Goal: Task Accomplishment & Management: Use online tool/utility

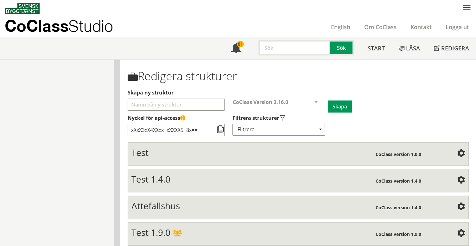
scroll to position [560, 0]
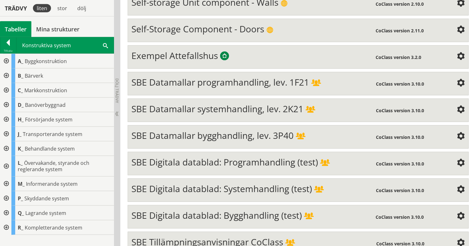
click at [7, 197] on div at bounding box center [5, 198] width 11 height 15
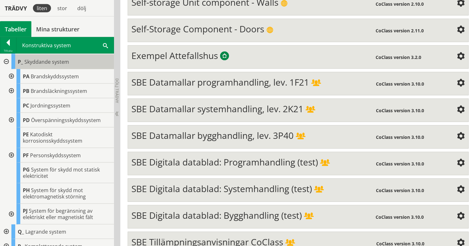
scroll to position [143, 0]
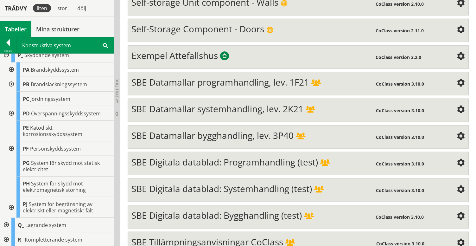
click at [6, 225] on div at bounding box center [5, 225] width 11 height 15
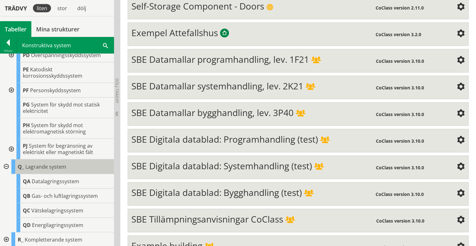
scroll to position [591, 0]
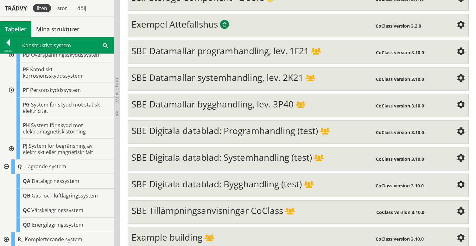
click at [7, 237] on div at bounding box center [5, 239] width 11 height 15
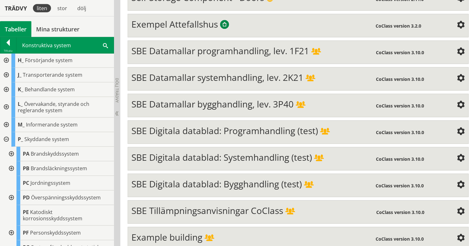
scroll to position [0, 0]
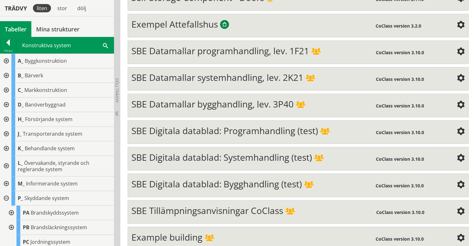
click at [7, 196] on div at bounding box center [5, 198] width 11 height 15
click at [7, 209] on div at bounding box center [5, 213] width 11 height 15
click at [6, 227] on div at bounding box center [5, 227] width 11 height 15
click at [5, 75] on div at bounding box center [5, 75] width 11 height 15
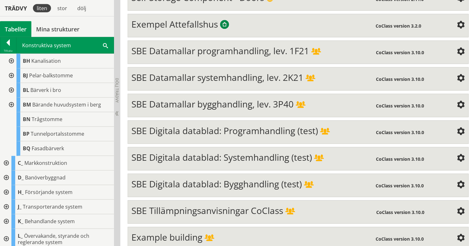
scroll to position [131, 0]
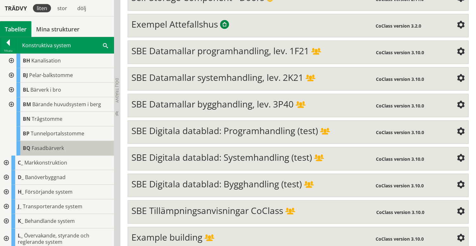
click at [53, 145] on span "Fasadbärverk" at bounding box center [48, 147] width 32 height 7
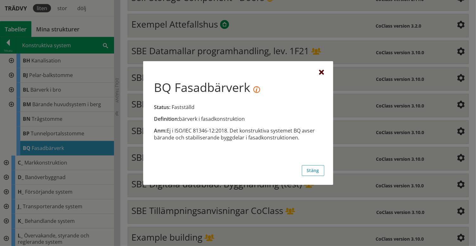
click at [322, 72] on div at bounding box center [321, 72] width 5 height 5
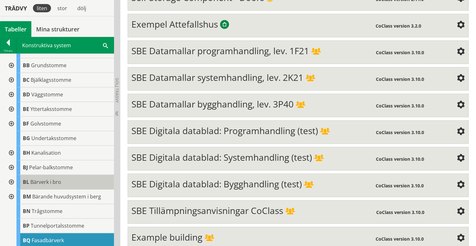
scroll to position [39, 0]
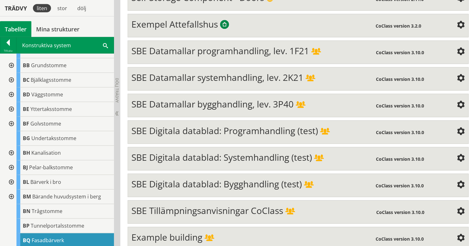
click at [12, 108] on div at bounding box center [10, 109] width 11 height 15
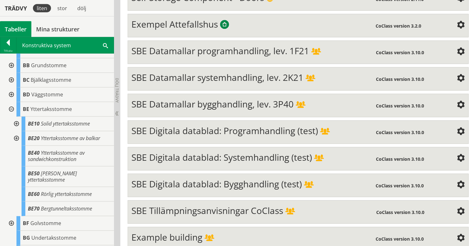
click at [12, 108] on div at bounding box center [10, 109] width 11 height 15
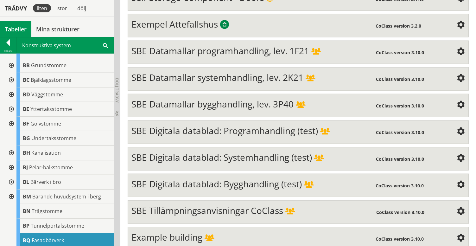
click at [11, 92] on div at bounding box center [10, 94] width 11 height 15
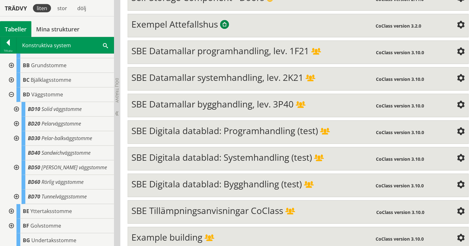
click at [11, 92] on div at bounding box center [10, 94] width 11 height 15
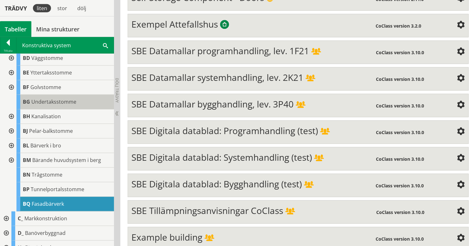
scroll to position [76, 0]
click at [11, 129] on div at bounding box center [10, 131] width 11 height 15
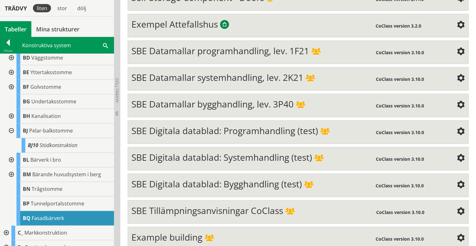
click at [11, 129] on div at bounding box center [10, 131] width 11 height 15
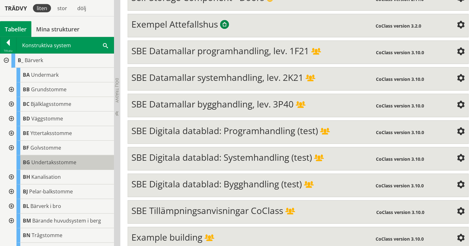
scroll to position [0, 0]
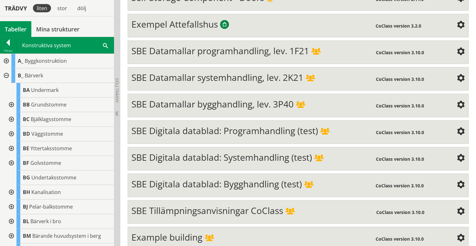
click at [5, 75] on div at bounding box center [5, 75] width 11 height 15
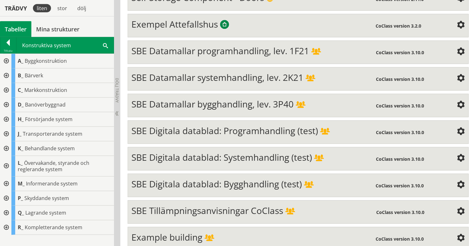
click at [8, 197] on div at bounding box center [5, 198] width 11 height 15
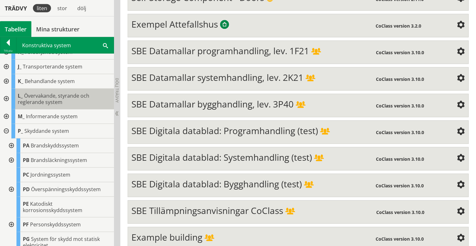
scroll to position [67, 0]
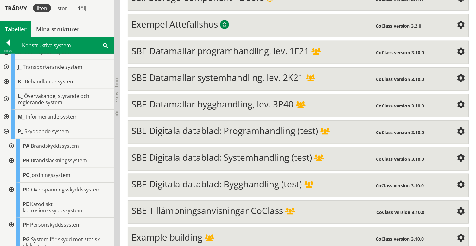
click at [5, 130] on div at bounding box center [5, 131] width 11 height 15
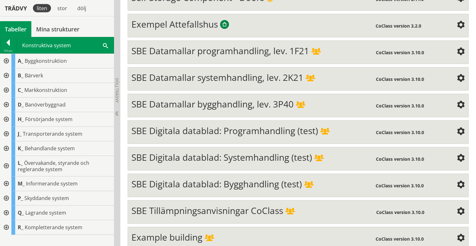
click at [6, 226] on div at bounding box center [5, 227] width 11 height 15
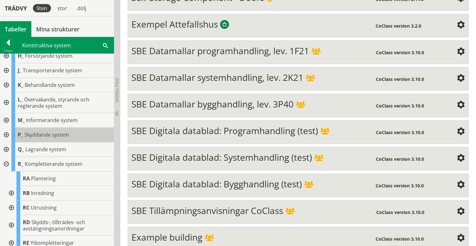
scroll to position [67, 0]
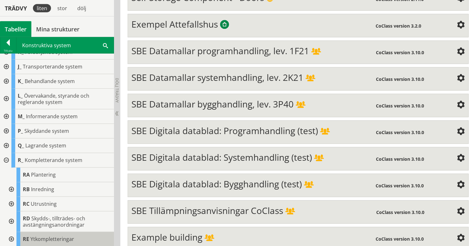
click at [48, 237] on span "Ytkompletteringar" at bounding box center [52, 238] width 44 height 7
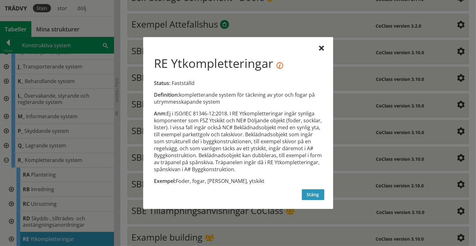
click at [310, 196] on button "Stäng" at bounding box center [313, 194] width 22 height 11
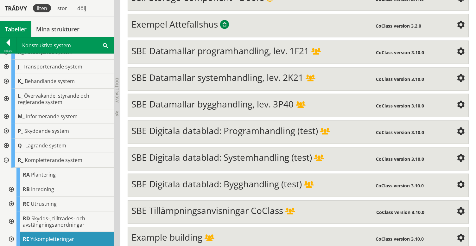
click at [196, 99] on span "SBE Datamallar bygghandling, lev. 3P40" at bounding box center [212, 104] width 162 height 12
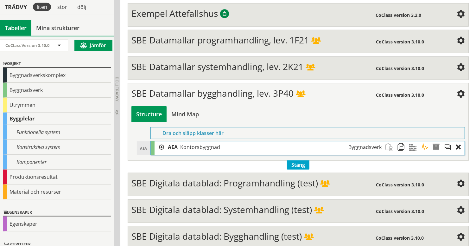
scroll to position [457, 0]
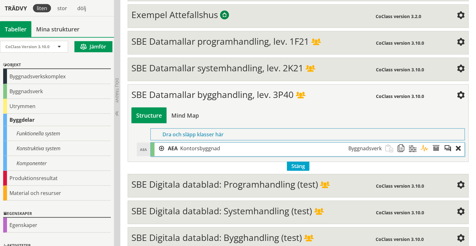
click at [161, 143] on div at bounding box center [160, 149] width 10 height 12
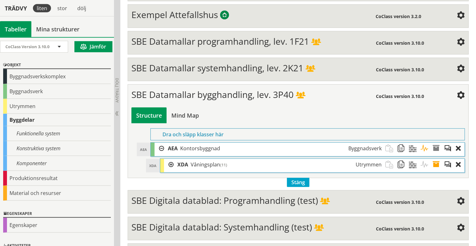
click at [171, 159] on div at bounding box center [169, 165] width 10 height 12
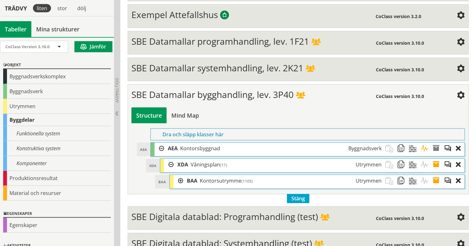
click at [181, 175] on div at bounding box center [179, 181] width 10 height 12
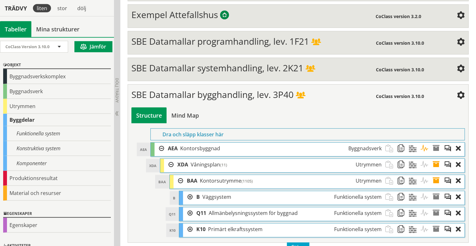
click at [190, 191] on div at bounding box center [188, 197] width 10 height 12
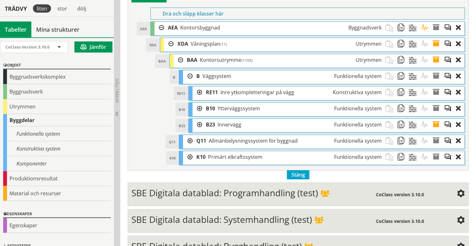
scroll to position [579, 0]
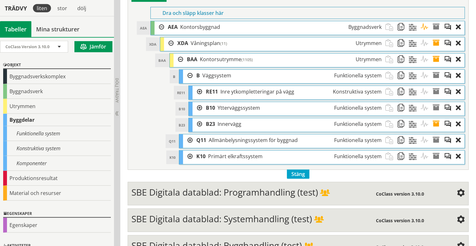
click at [199, 102] on div at bounding box center [198, 108] width 10 height 12
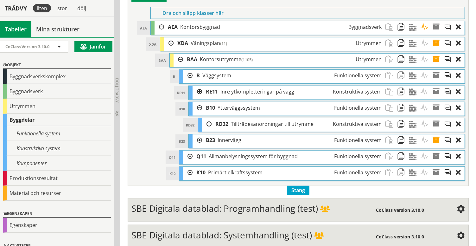
click at [209, 118] on div at bounding box center [207, 124] width 10 height 12
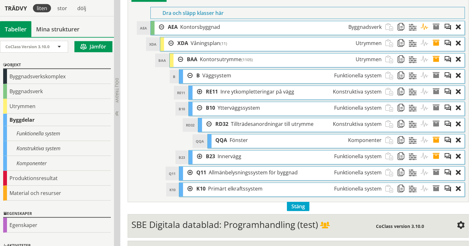
click at [209, 118] on div at bounding box center [207, 124] width 10 height 12
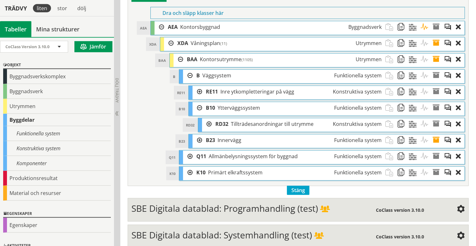
click at [200, 102] on div at bounding box center [198, 108] width 10 height 12
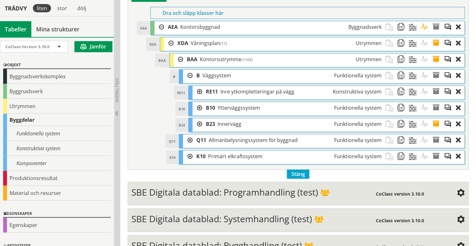
click at [199, 118] on div at bounding box center [198, 124] width 10 height 12
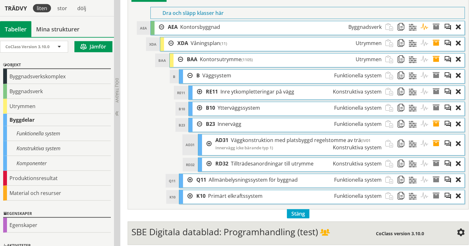
click at [209, 135] on div at bounding box center [207, 143] width 10 height 19
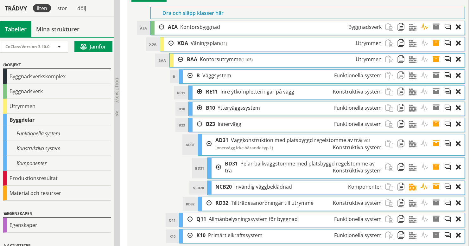
click at [220, 159] on div at bounding box center [217, 167] width 10 height 19
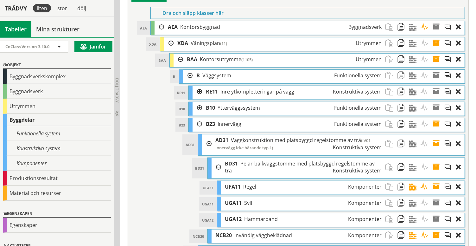
click at [220, 159] on div at bounding box center [217, 167] width 10 height 19
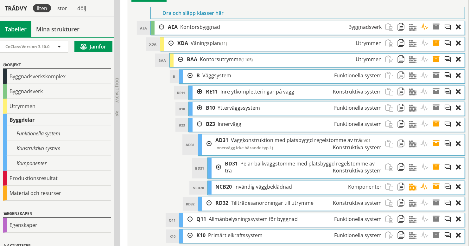
click at [208, 135] on div at bounding box center [207, 143] width 10 height 19
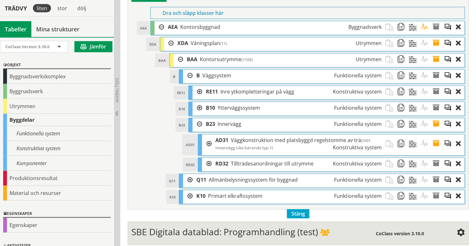
click at [199, 118] on div at bounding box center [198, 124] width 10 height 12
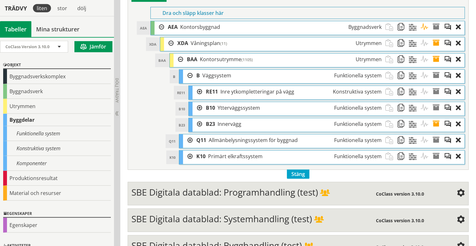
click at [198, 86] on div at bounding box center [198, 92] width 10 height 12
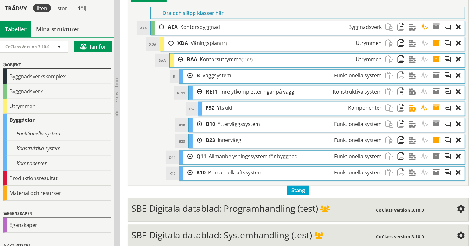
click at [198, 86] on div at bounding box center [198, 92] width 10 height 12
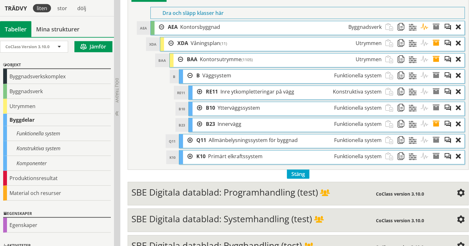
click at [190, 70] on div at bounding box center [188, 76] width 10 height 12
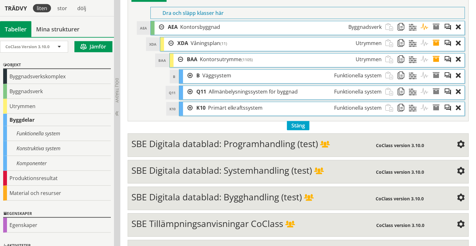
click at [190, 70] on div at bounding box center [188, 76] width 10 height 12
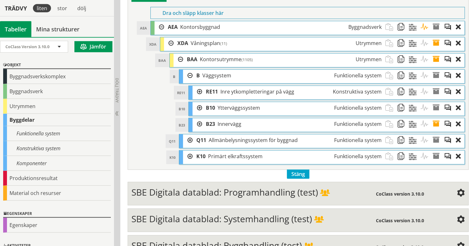
click at [199, 102] on div at bounding box center [198, 108] width 10 height 12
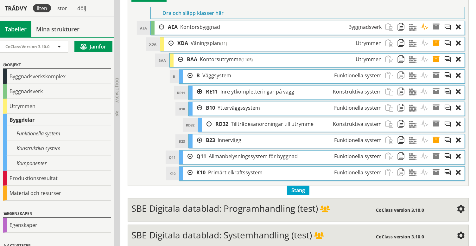
click at [209, 118] on div at bounding box center [207, 124] width 10 height 12
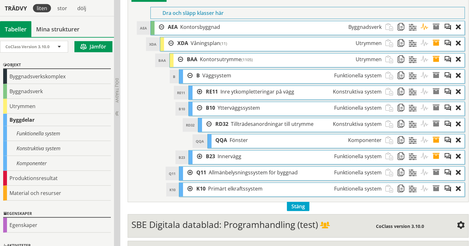
click at [209, 118] on div at bounding box center [207, 124] width 10 height 12
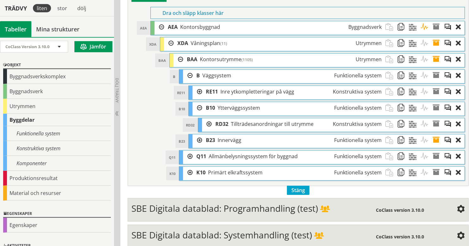
click at [200, 102] on div at bounding box center [198, 108] width 10 height 12
